Goal: Navigation & Orientation: Find specific page/section

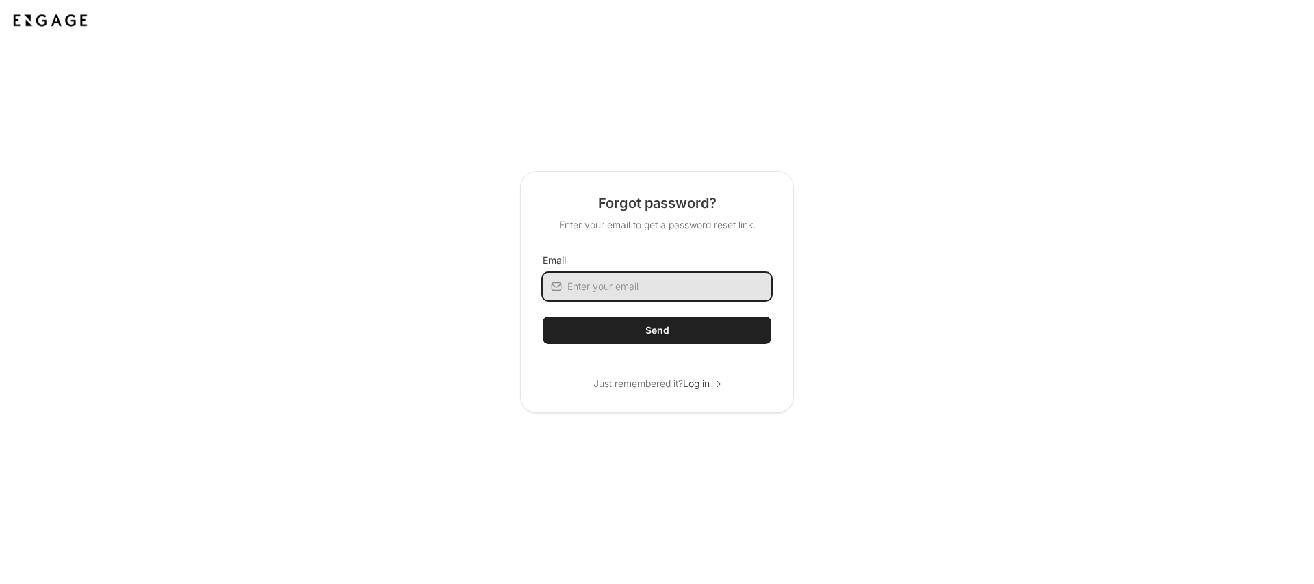
click at [621, 288] on input "Email" at bounding box center [669, 286] width 204 height 27
type input "rebeccagreenhalgh@airia.com"
click at [543, 317] on button "Send" at bounding box center [657, 330] width 229 height 27
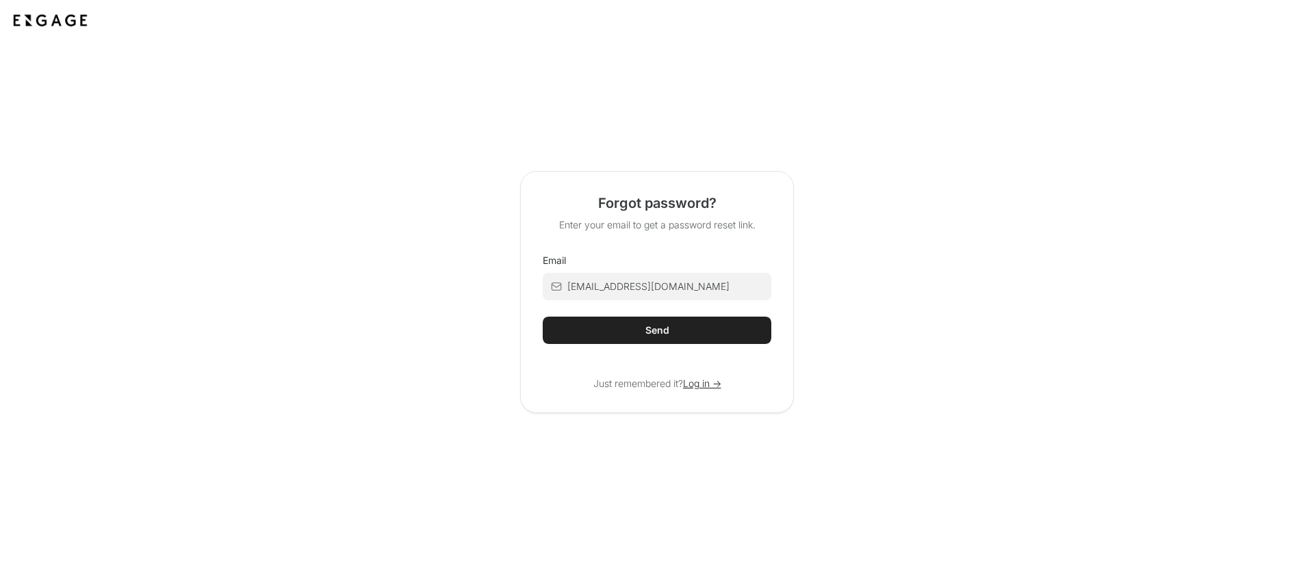
click at [556, 333] on button "Send" at bounding box center [657, 330] width 229 height 27
click at [699, 386] on span "Log in ->" at bounding box center [702, 384] width 38 height 14
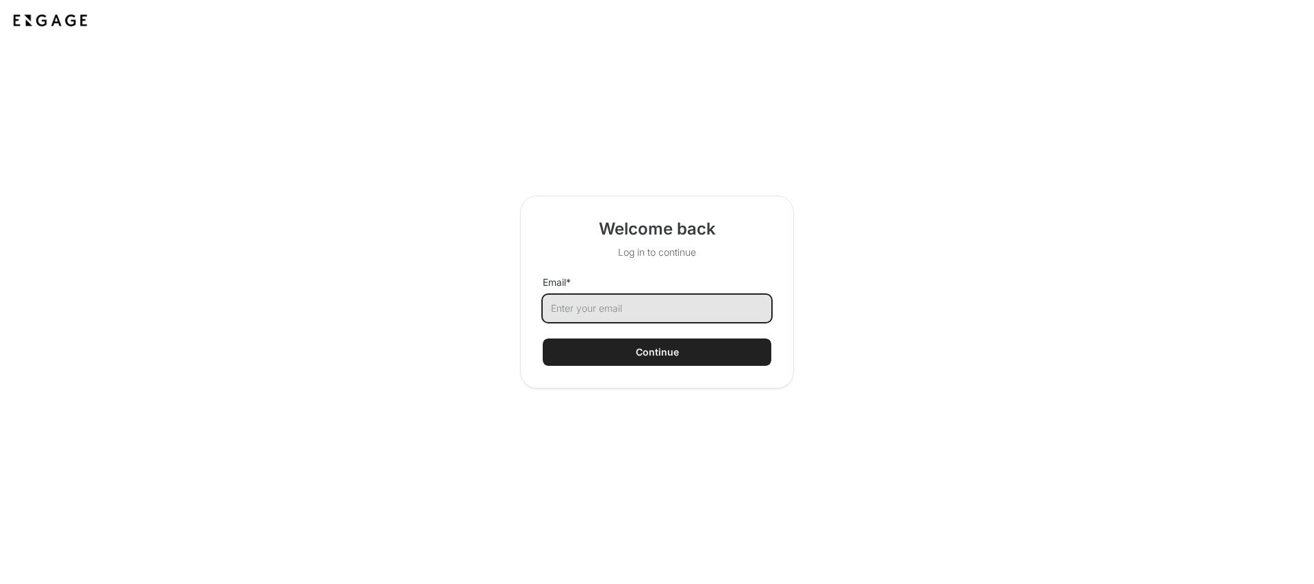
click at [654, 306] on input "Email *" at bounding box center [657, 308] width 229 height 27
type input "[EMAIL_ADDRESS][DOMAIN_NAME]"
click at [543, 339] on button "Continue" at bounding box center [657, 352] width 229 height 27
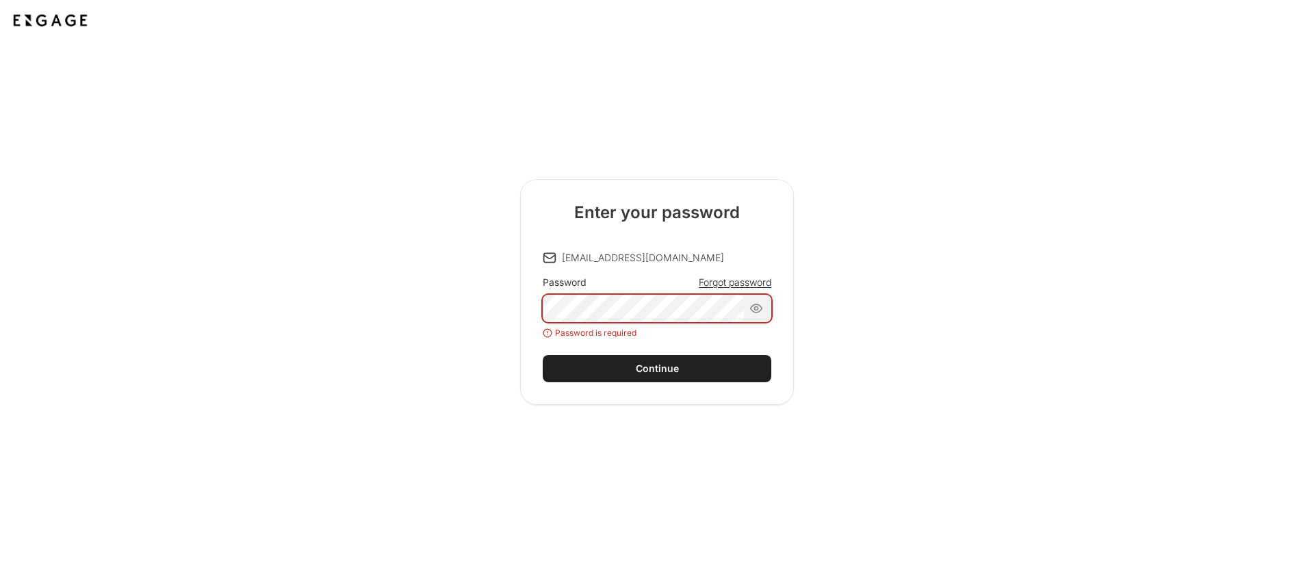
click at [731, 292] on div "Password Forgot password Password is required" at bounding box center [657, 307] width 229 height 63
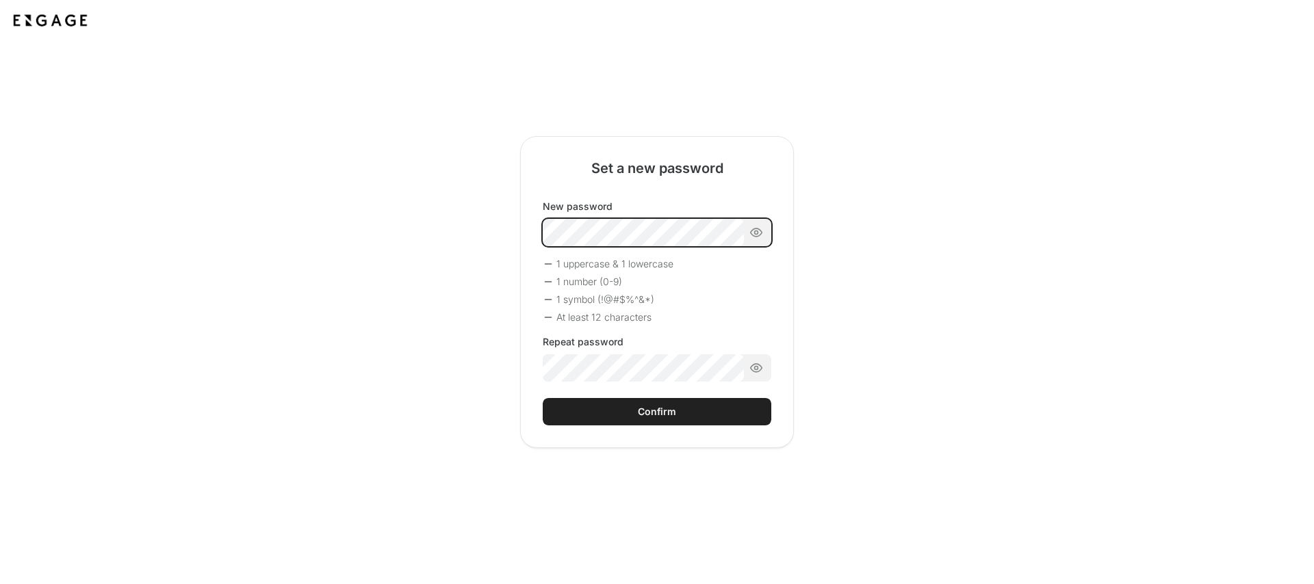
click at [586, 271] on body "Set a new password New password 1 uppercase & 1 lowercase 1 number (0-9) 1 symb…" at bounding box center [657, 292] width 1314 height 584
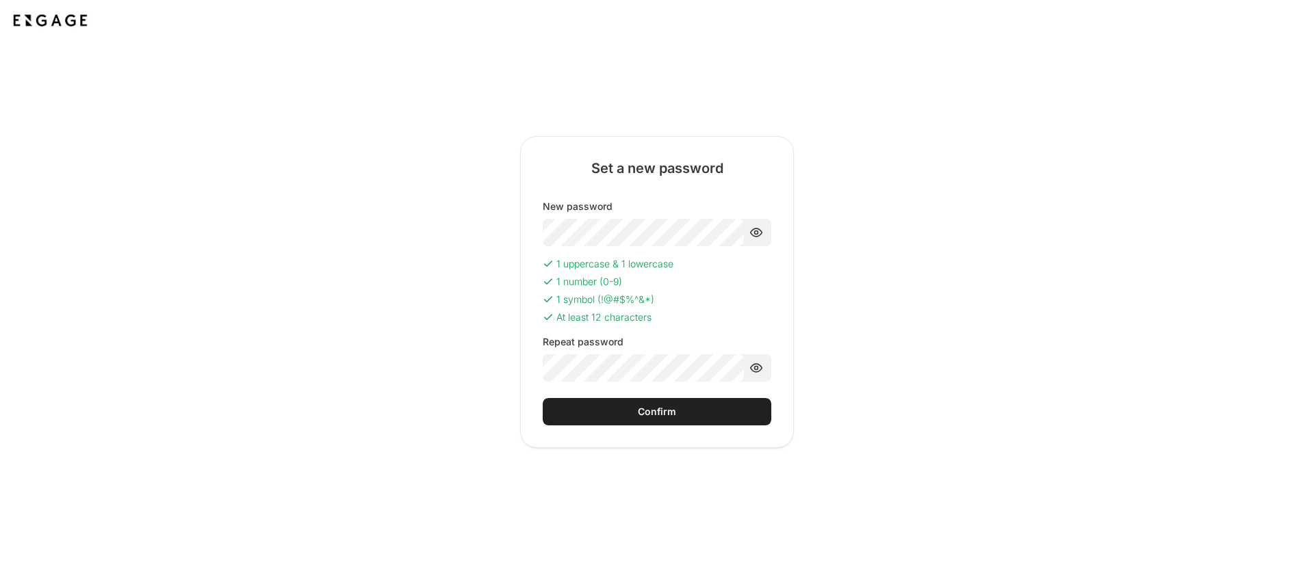
click at [667, 413] on div "Confirm" at bounding box center [657, 412] width 38 height 14
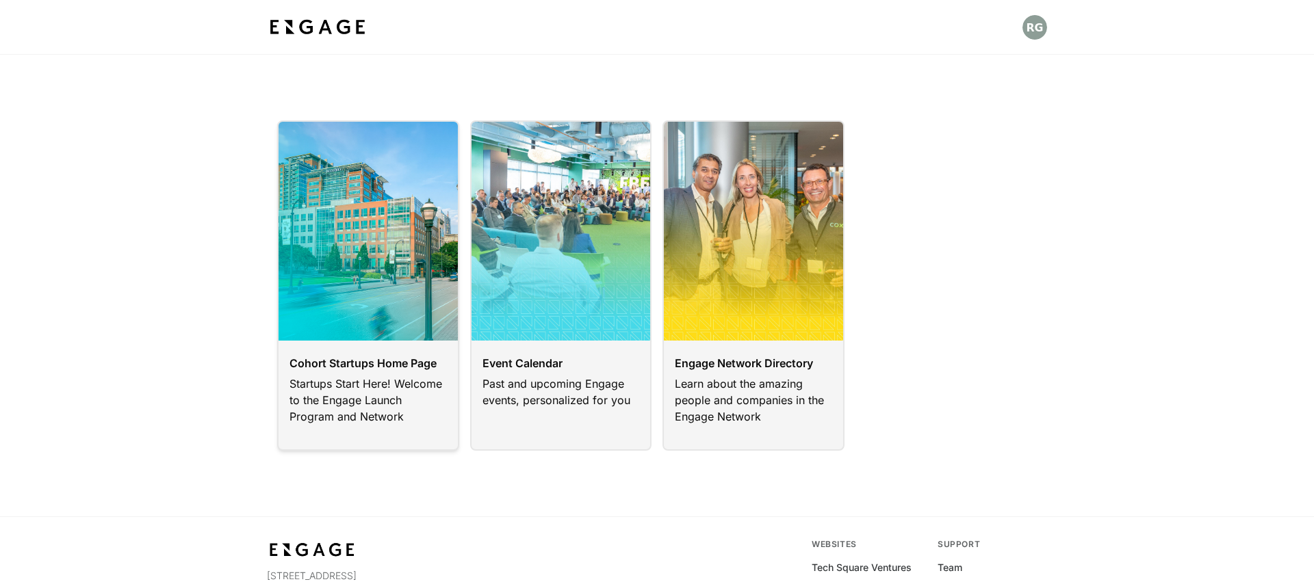
click at [370, 357] on link at bounding box center [368, 285] width 182 height 331
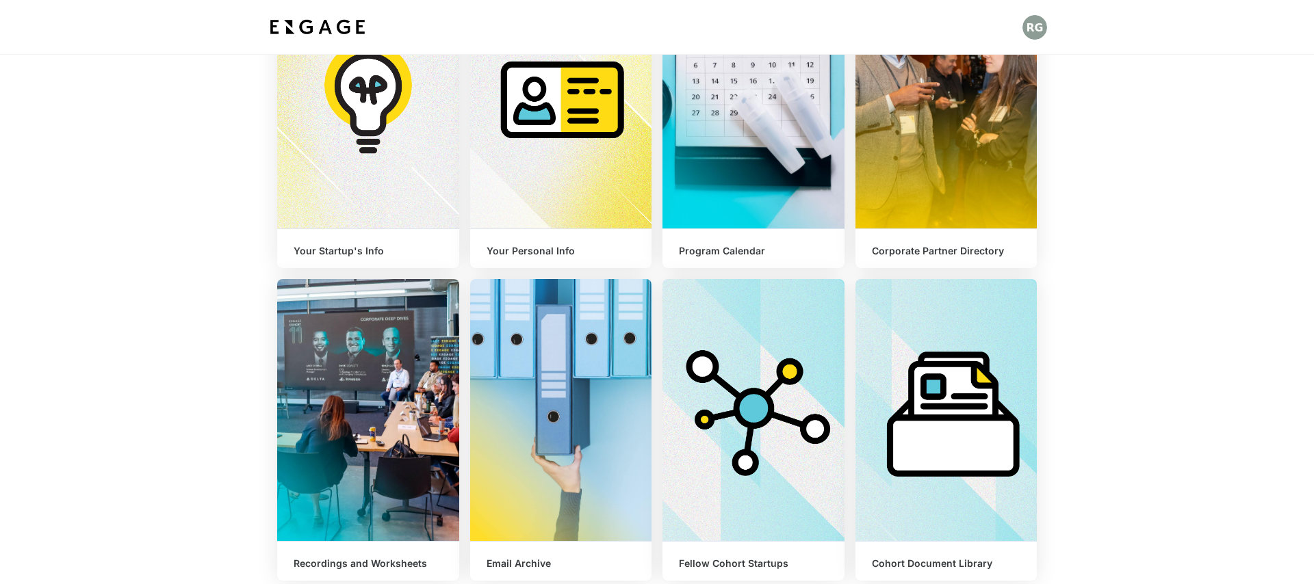
scroll to position [337, 0]
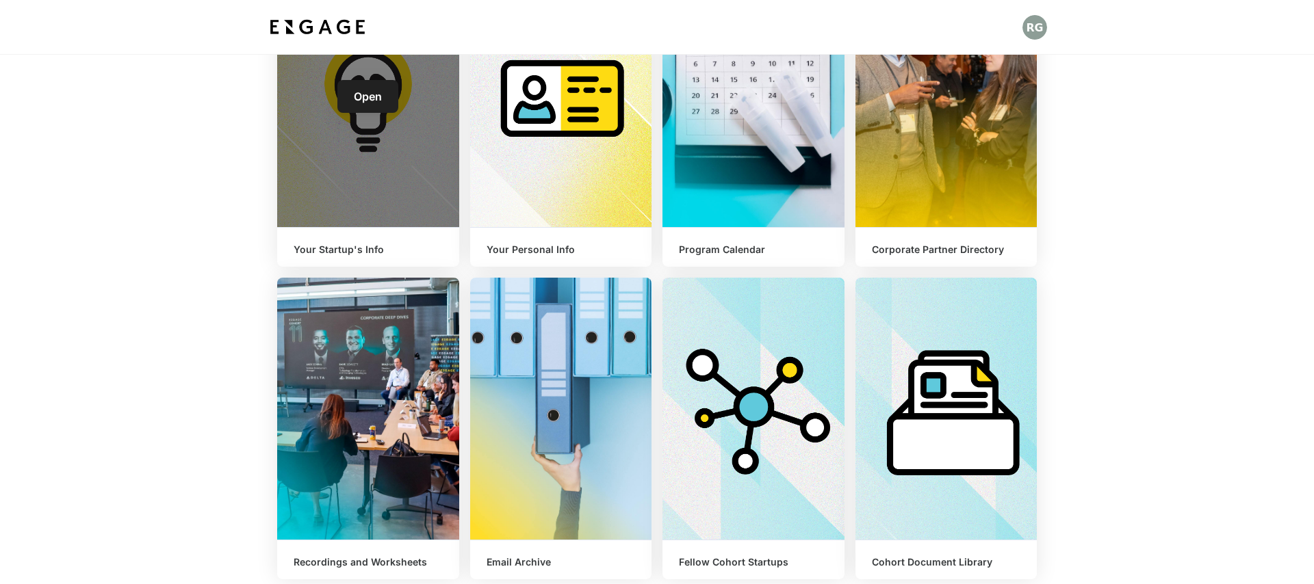
click at [380, 211] on div "Open" at bounding box center [368, 96] width 182 height 262
click at [367, 103] on link "Open" at bounding box center [367, 96] width 61 height 33
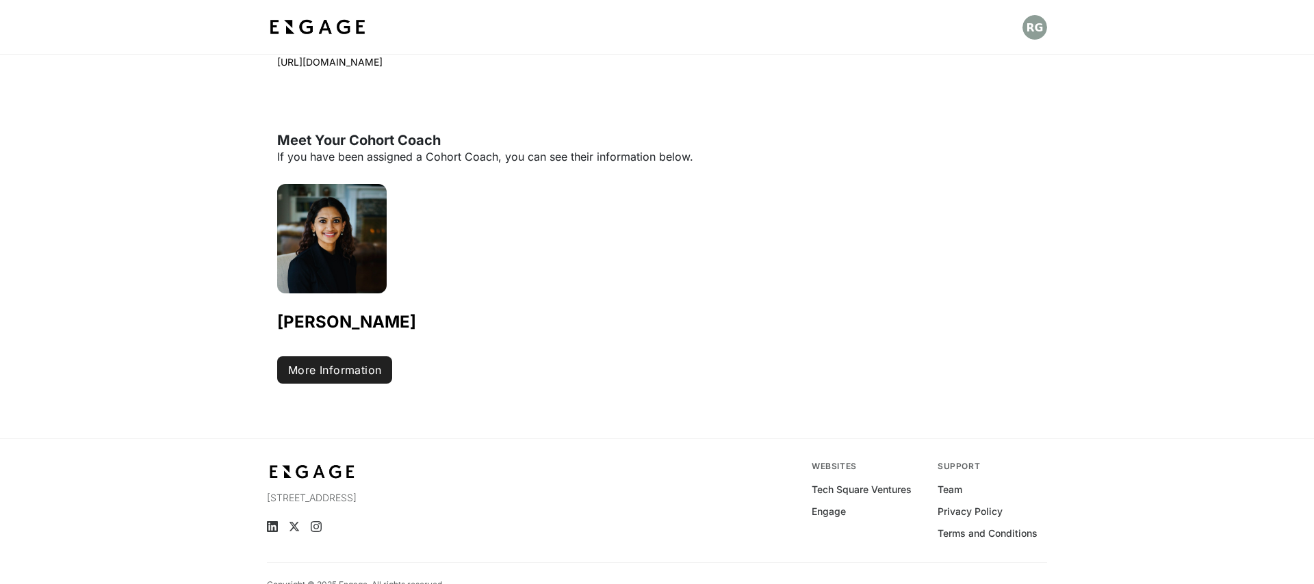
scroll to position [706, 0]
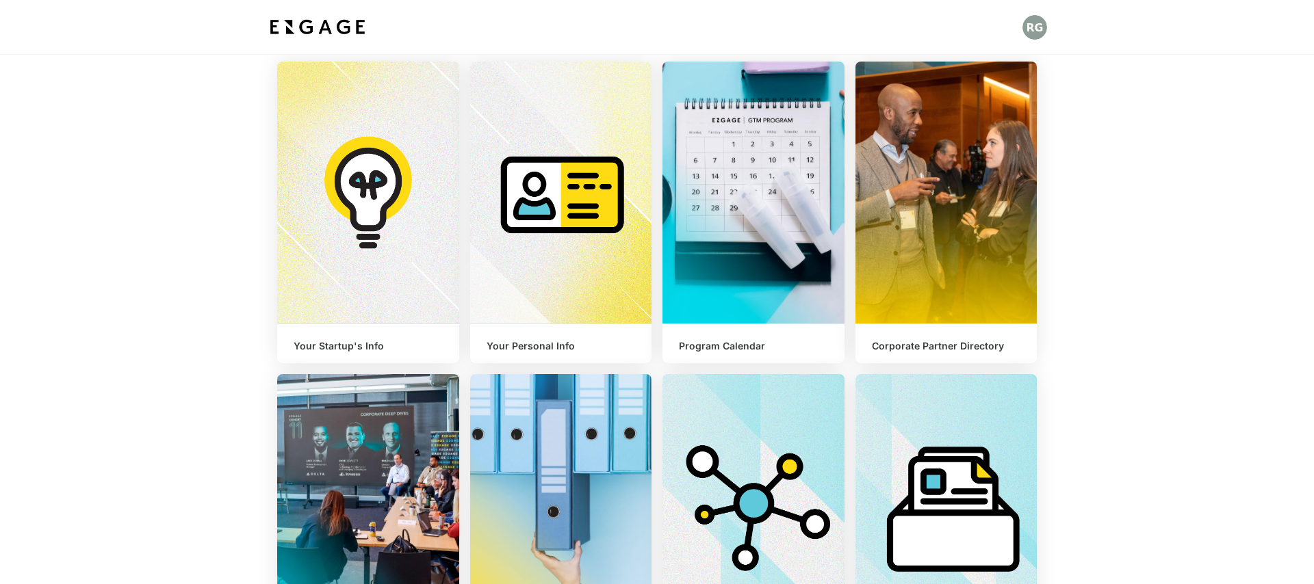
scroll to position [244, 0]
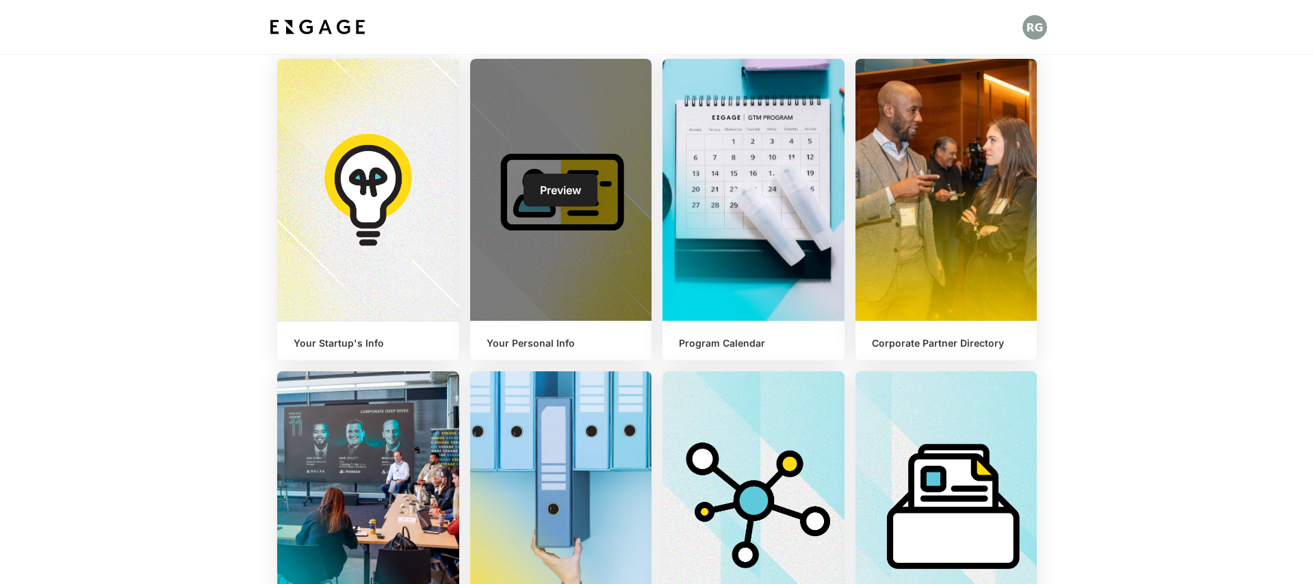
click at [550, 341] on h6 "Your Personal Info" at bounding box center [561, 344] width 149 height 12
click at [554, 183] on span "Preview" at bounding box center [560, 190] width 41 height 14
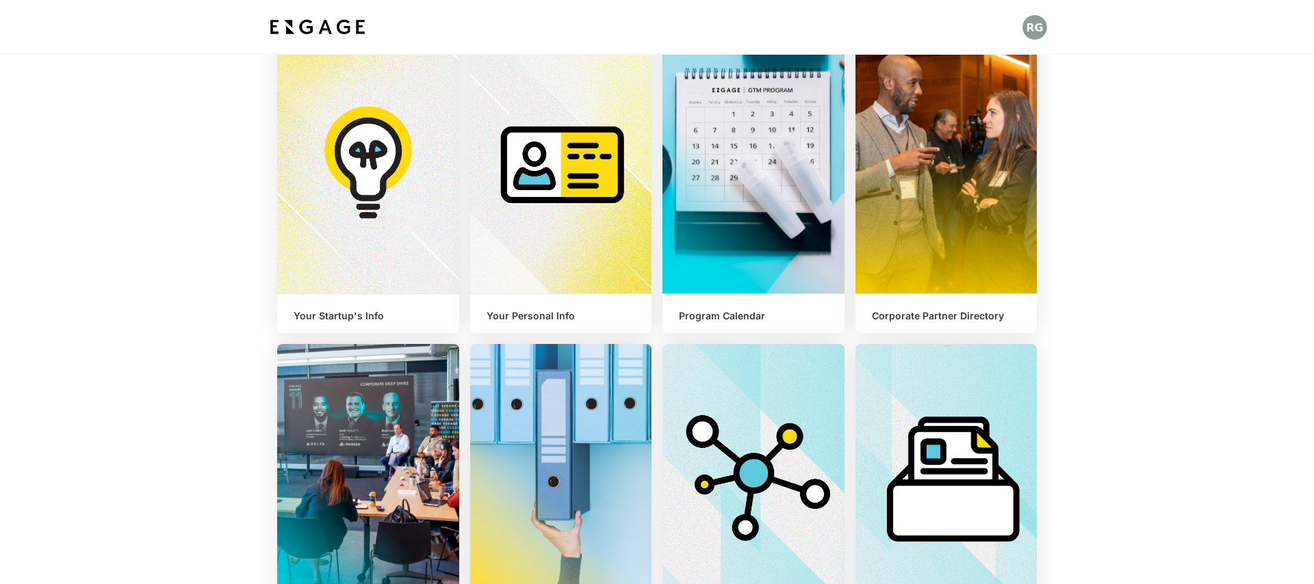
scroll to position [276, 0]
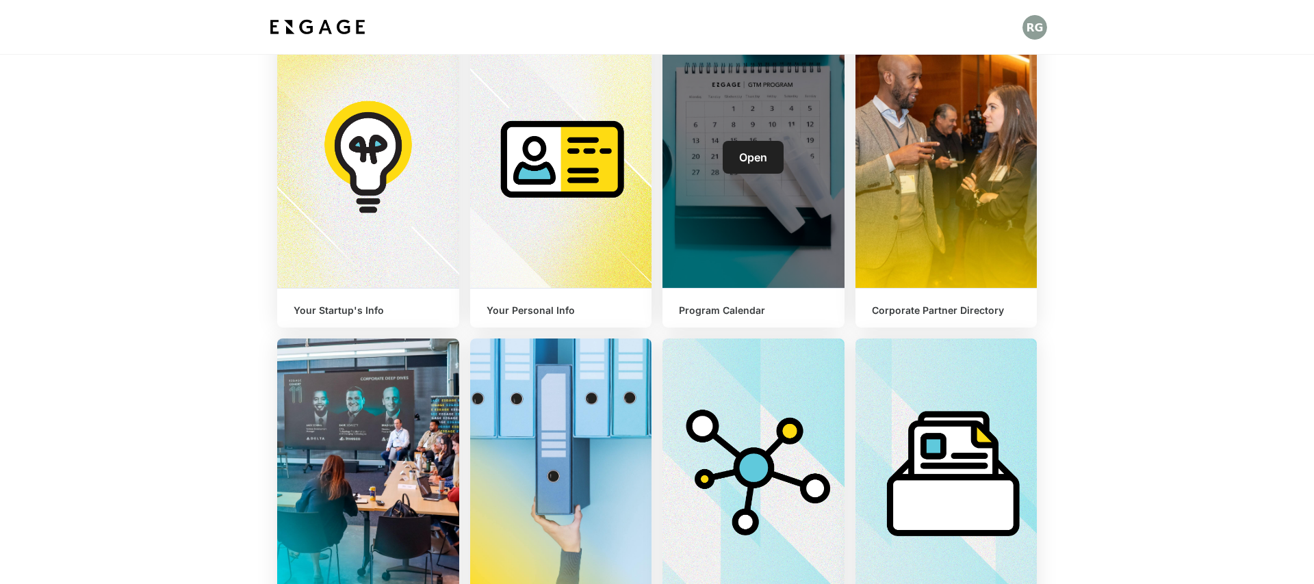
click at [720, 309] on h6 "Program Calendar" at bounding box center [753, 311] width 149 height 12
click at [752, 156] on span "Open" at bounding box center [753, 158] width 28 height 14
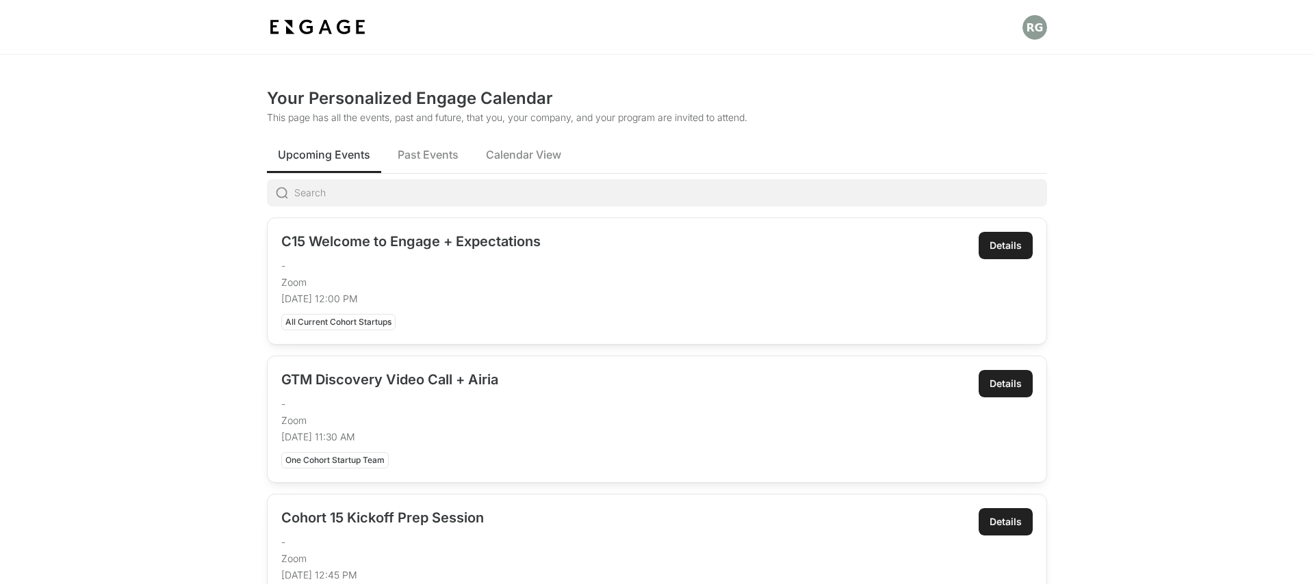
click at [1003, 241] on div "Details" at bounding box center [1006, 246] width 32 height 14
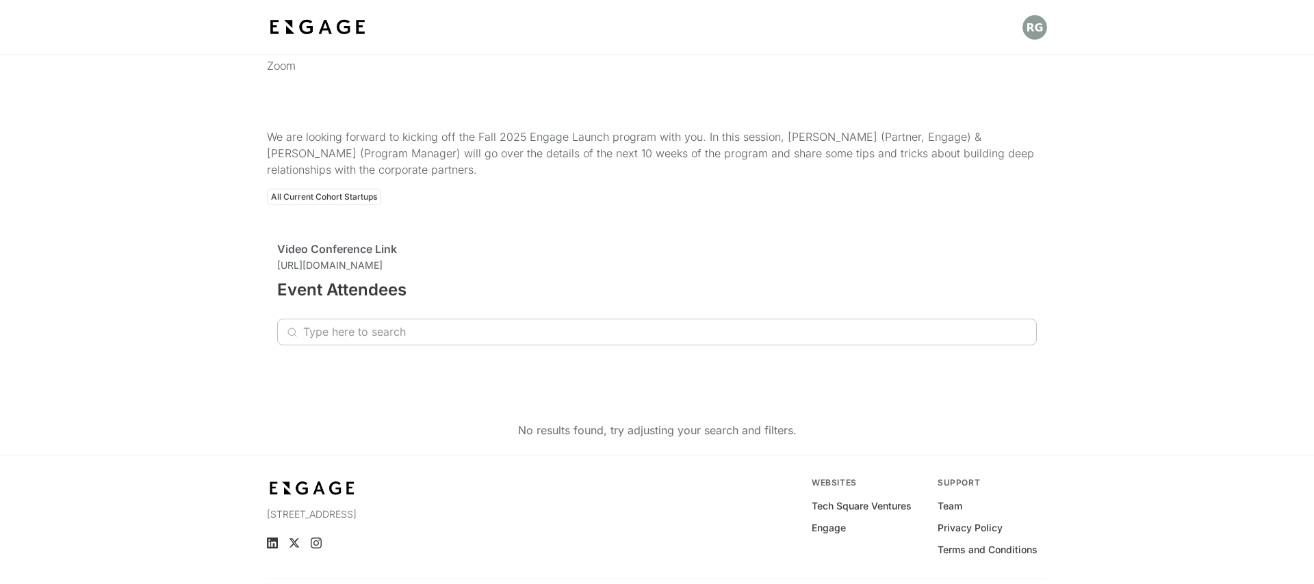
scroll to position [155, 0]
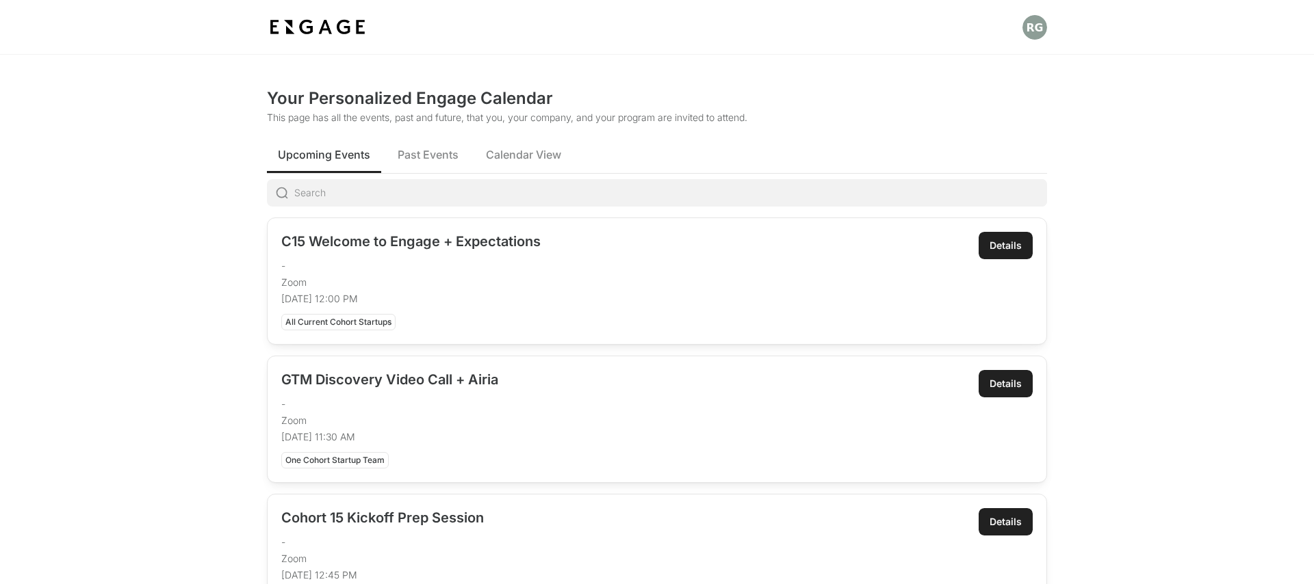
click at [342, 28] on img at bounding box center [317, 27] width 101 height 25
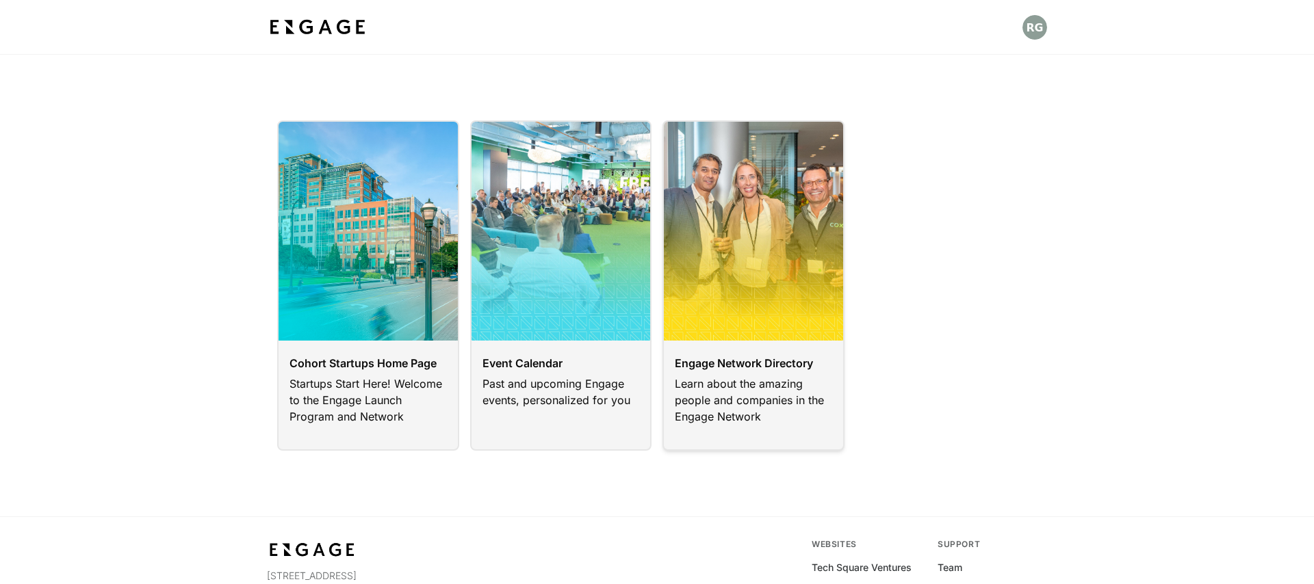
click at [762, 394] on link at bounding box center [753, 285] width 182 height 331
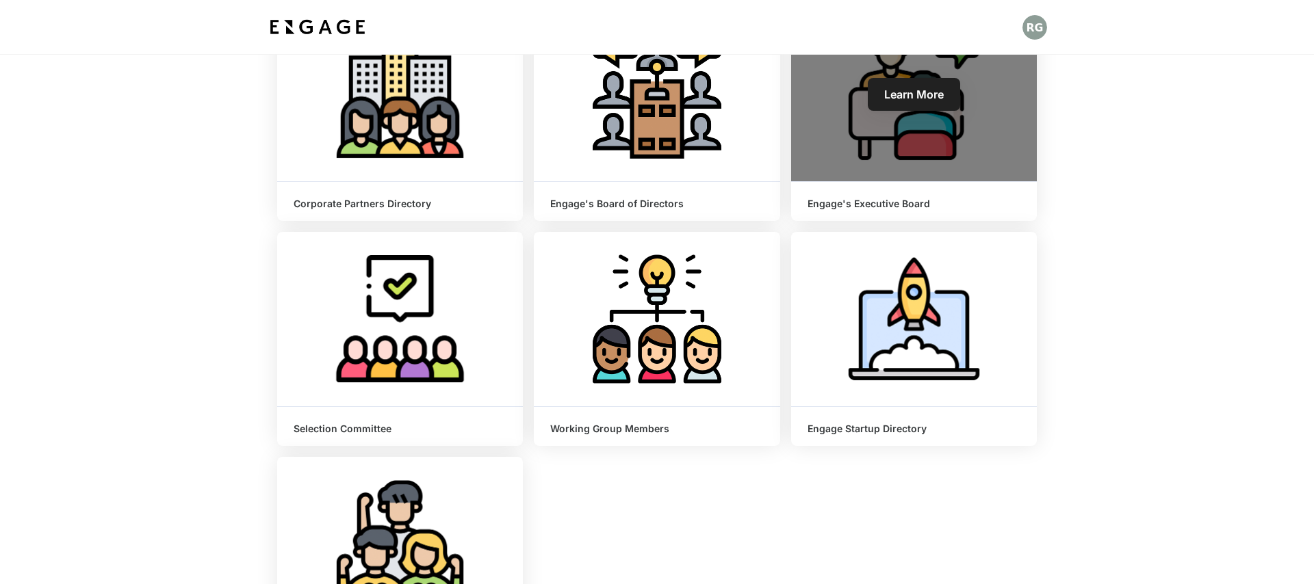
scroll to position [190, 0]
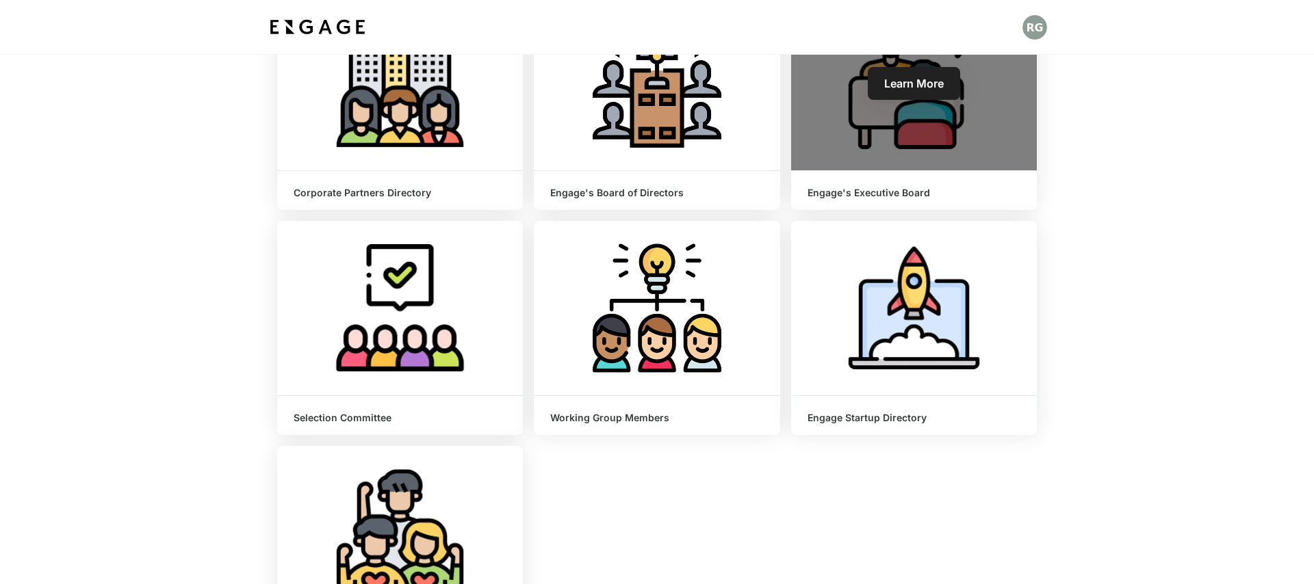
click at [855, 194] on h6 "Engage's Executive Board" at bounding box center [914, 194] width 213 height 12
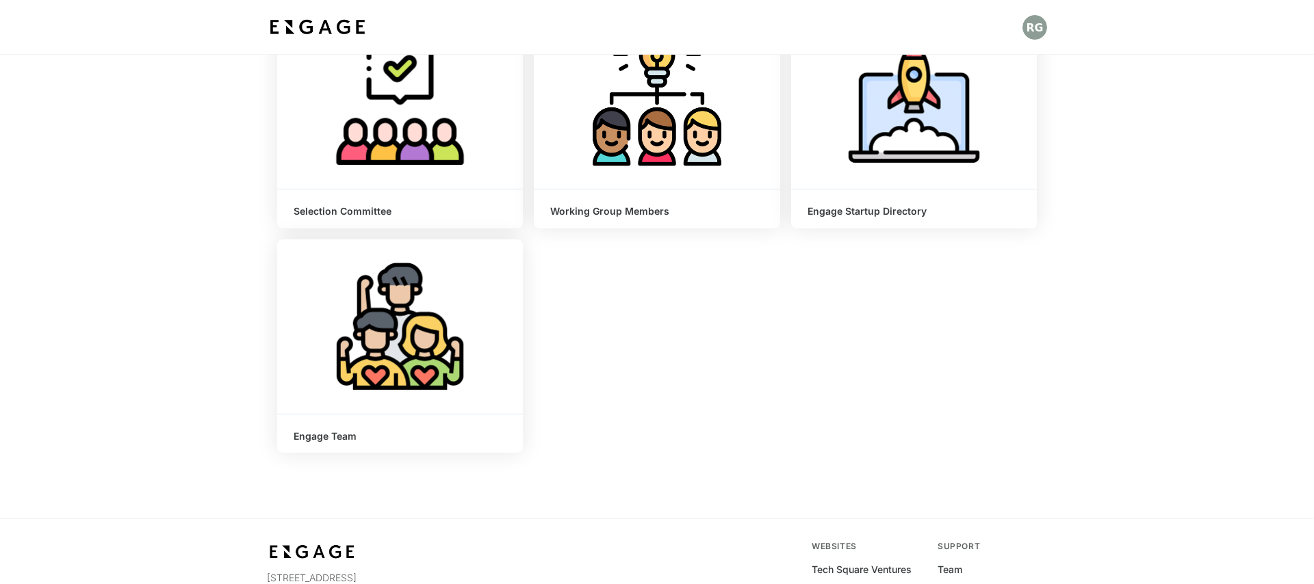
scroll to position [410, 0]
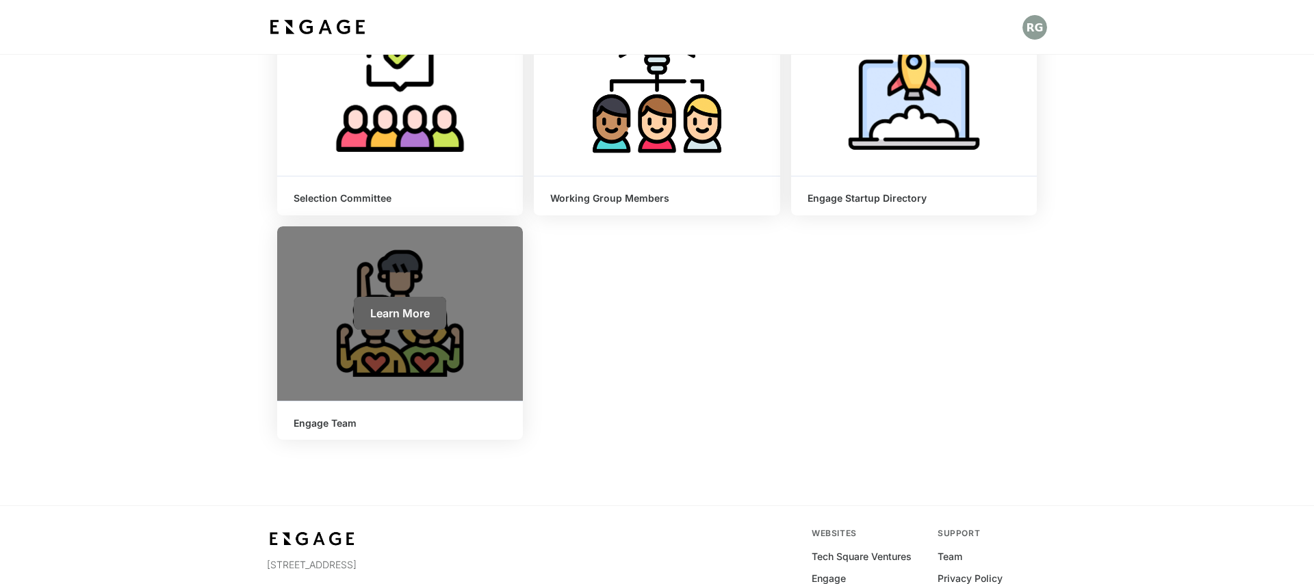
click at [404, 308] on span "Learn More" at bounding box center [400, 314] width 60 height 14
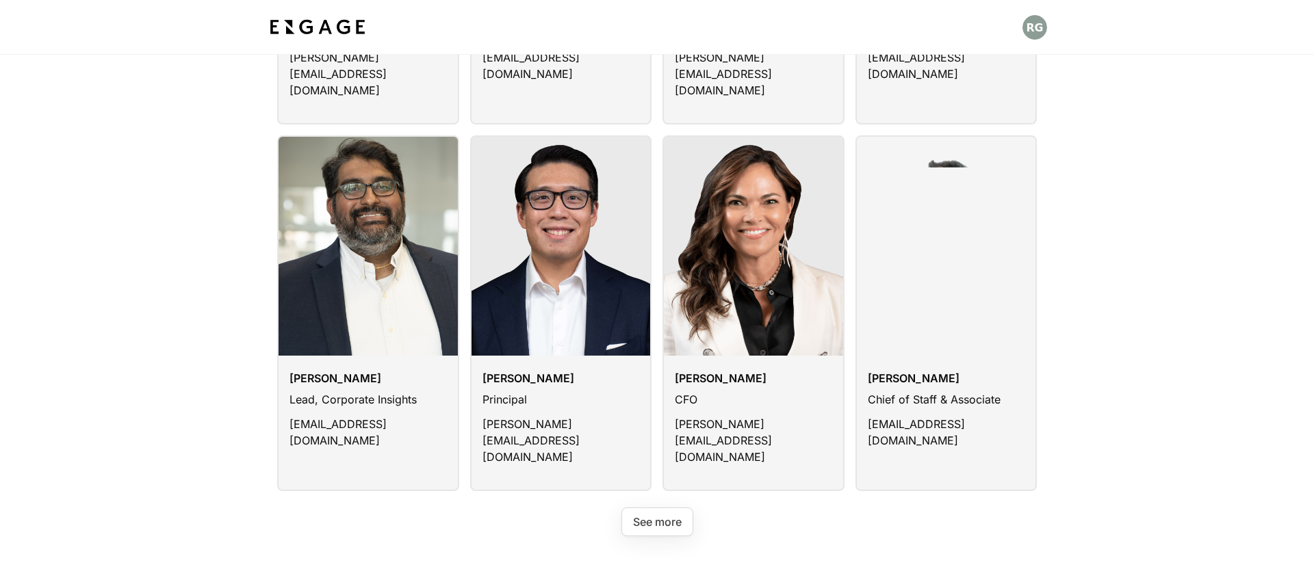
scroll to position [843, 0]
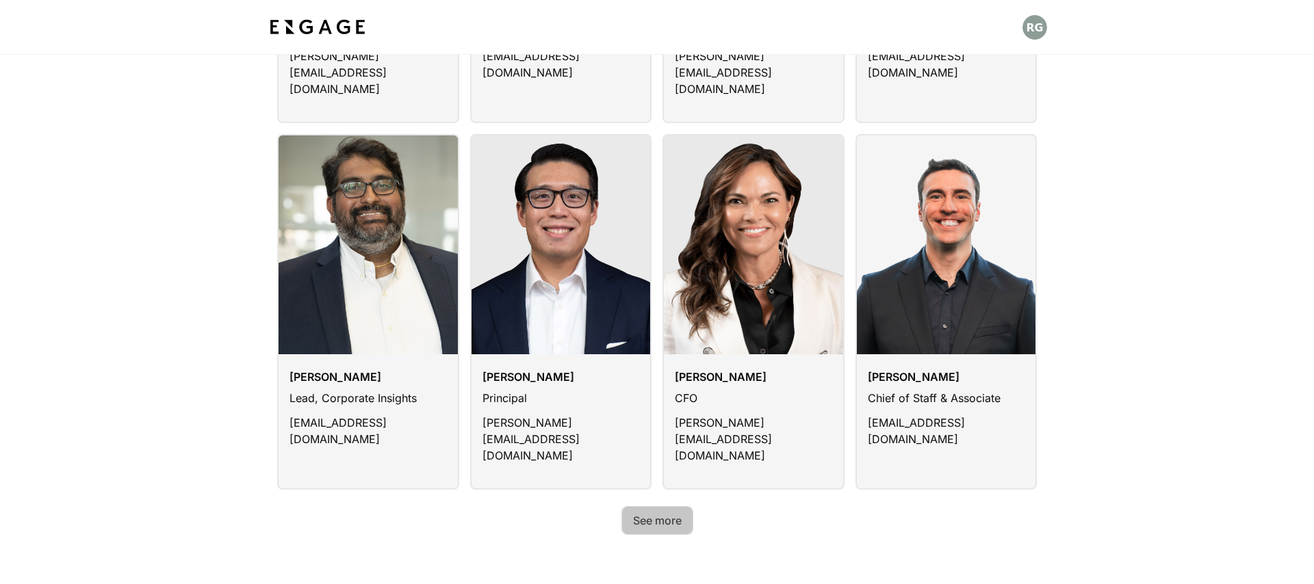
click at [659, 506] on button "See more" at bounding box center [657, 520] width 72 height 29
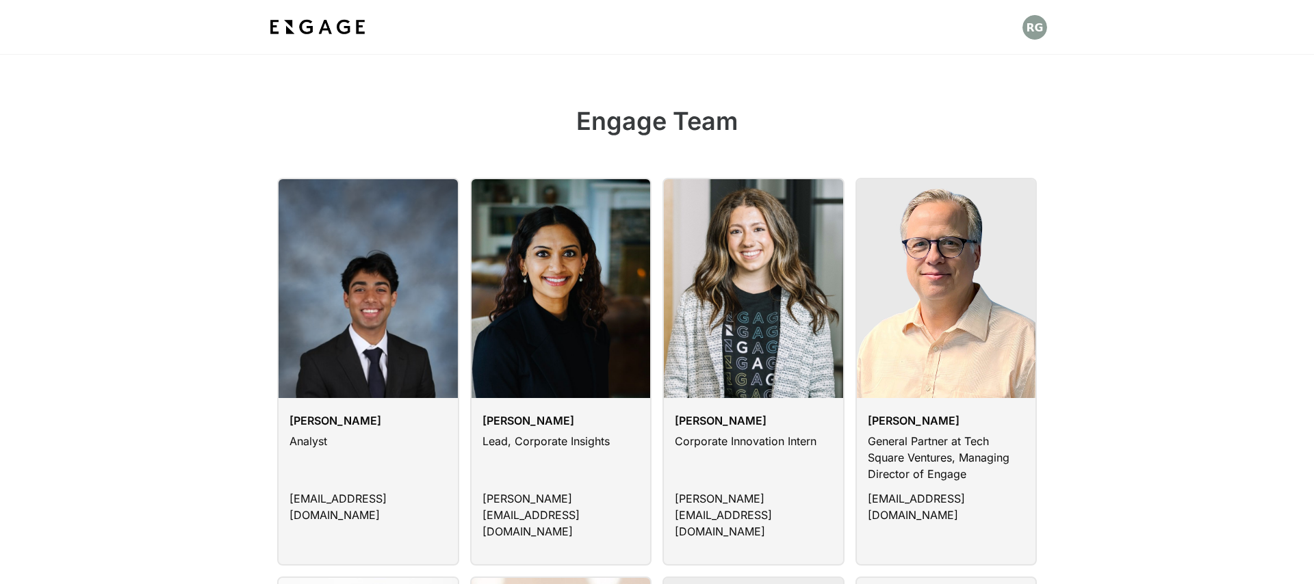
scroll to position [0, 0]
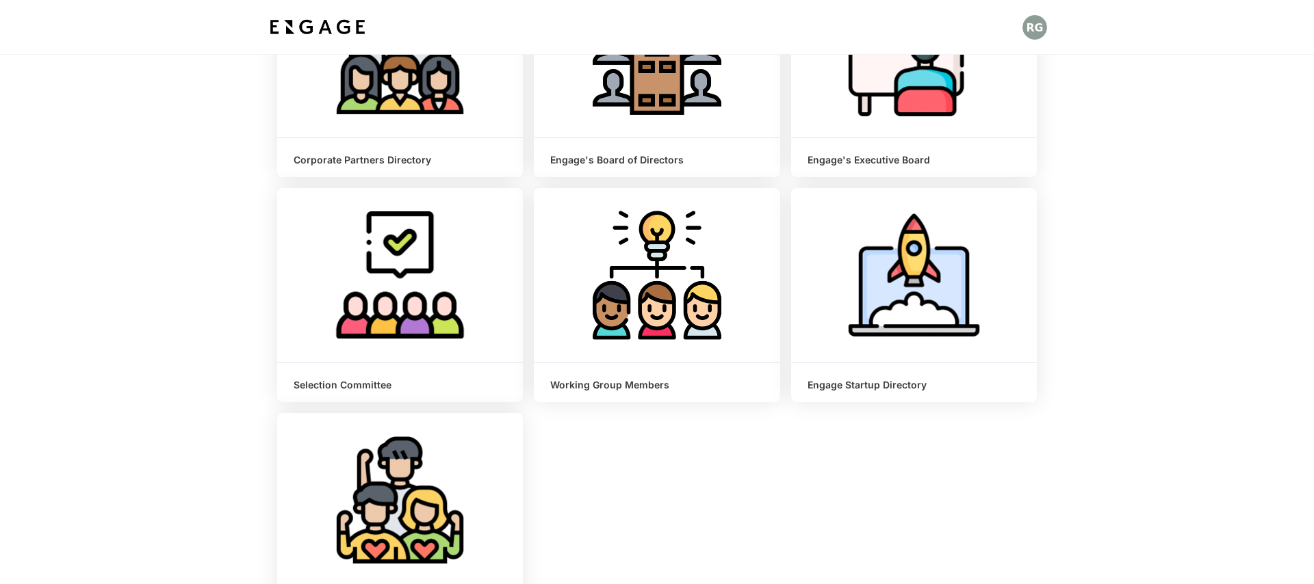
scroll to position [227, 0]
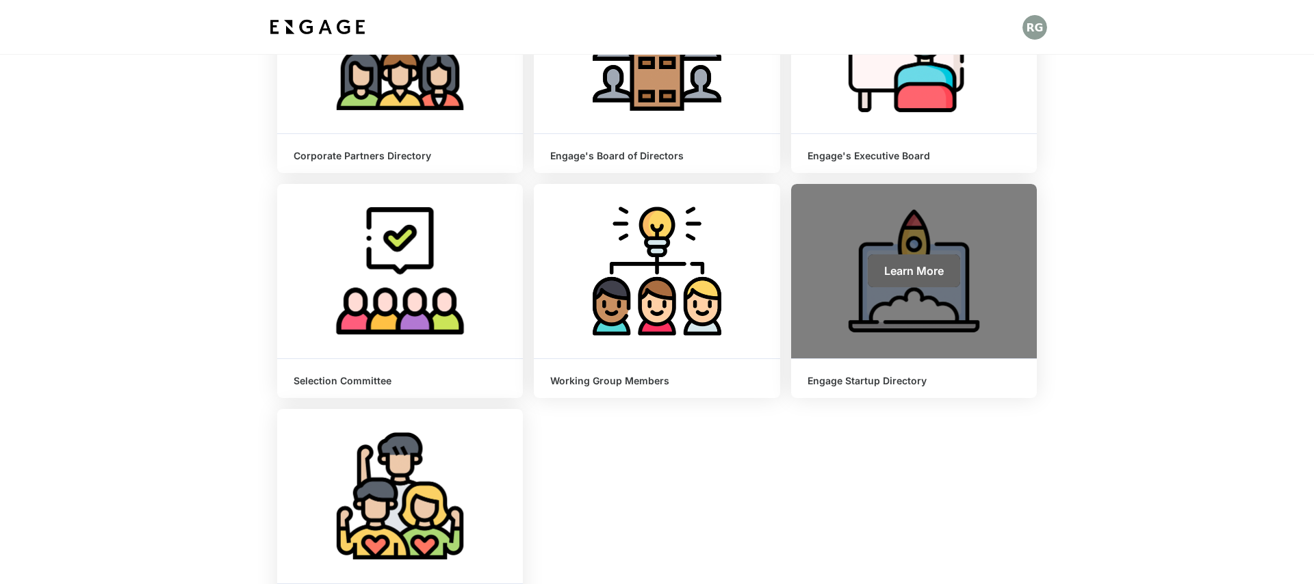
click at [877, 270] on link "Learn More" at bounding box center [914, 271] width 92 height 33
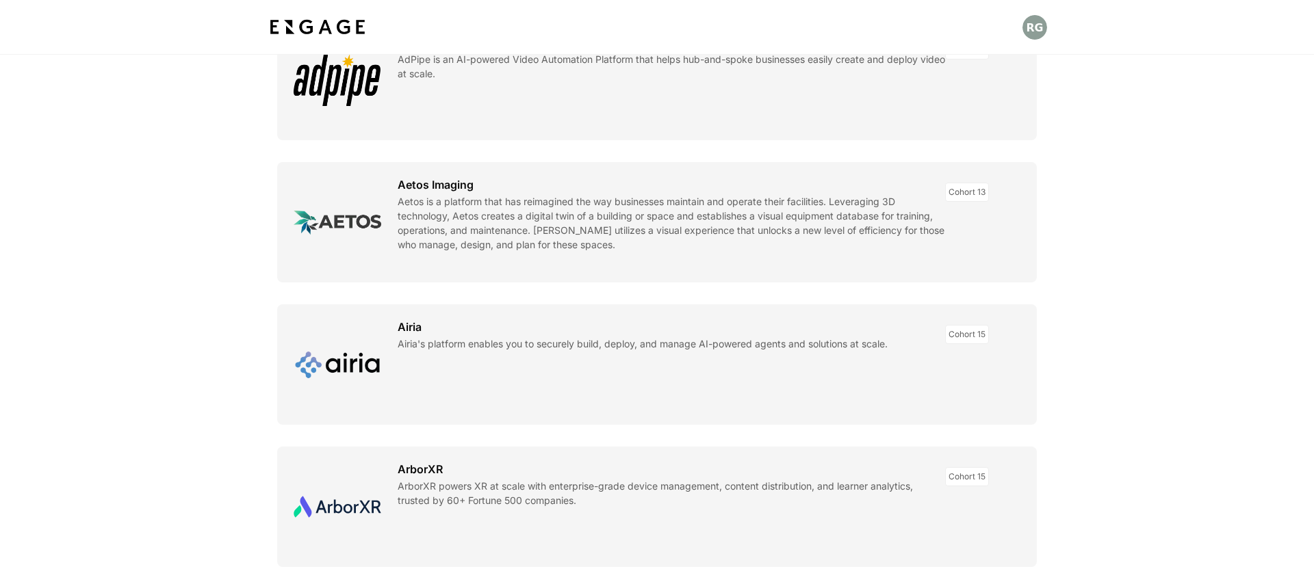
scroll to position [543, 0]
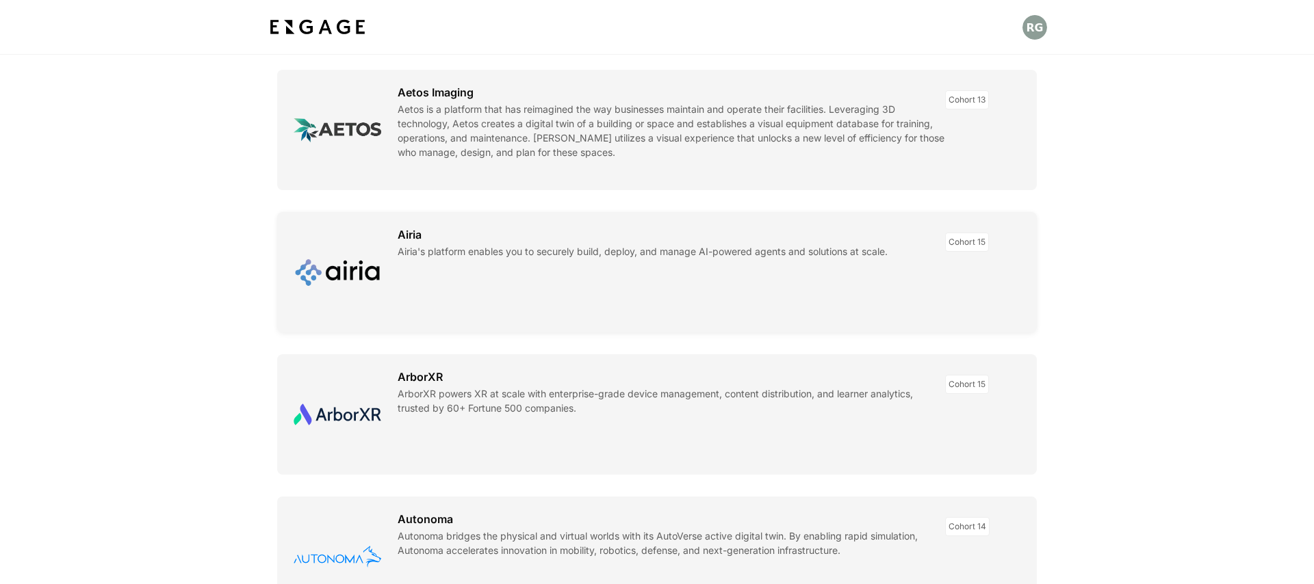
click at [405, 235] on link at bounding box center [657, 272] width 760 height 120
click at [356, 275] on link at bounding box center [657, 272] width 760 height 120
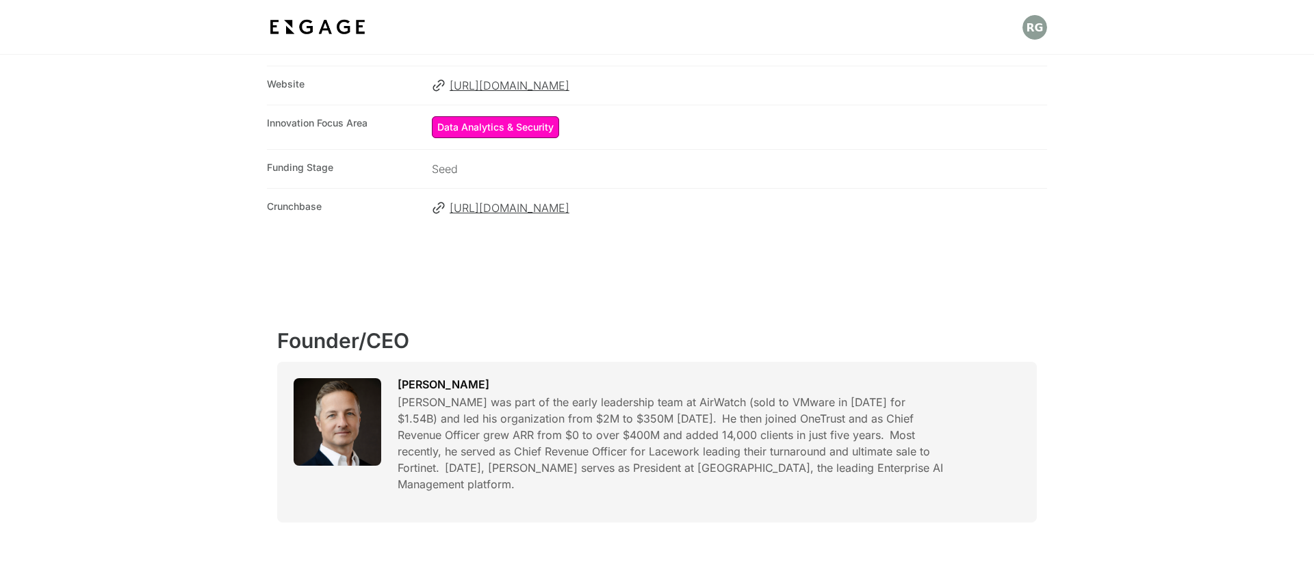
scroll to position [337, 0]
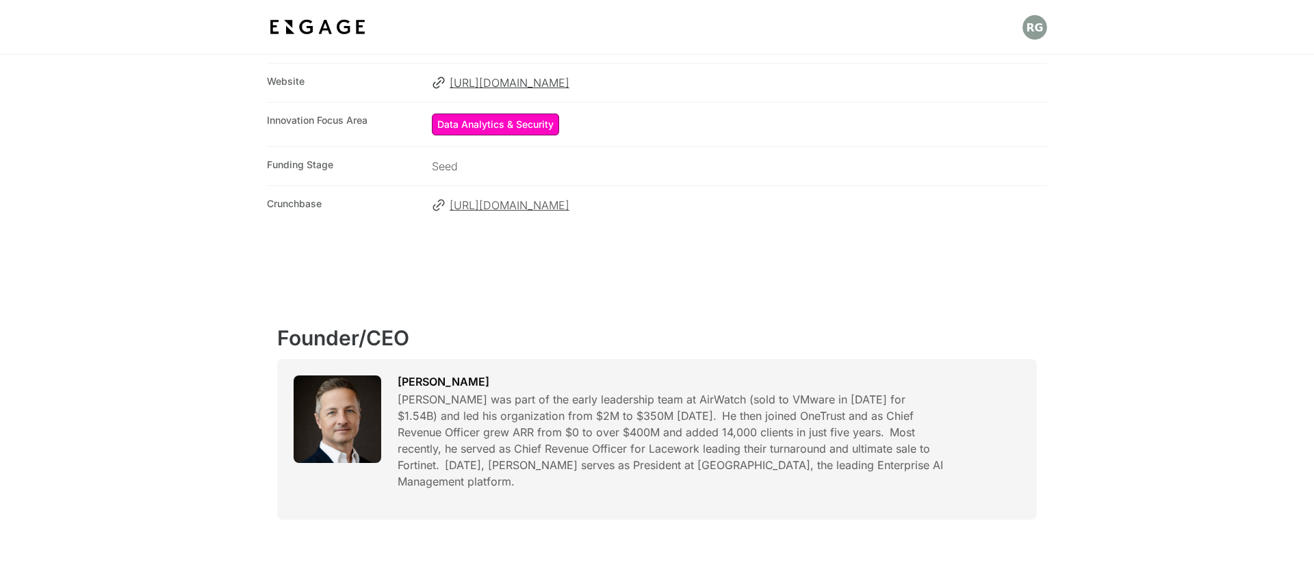
click at [496, 207] on span "[URL][DOMAIN_NAME]" at bounding box center [748, 205] width 597 height 16
